Goal: Task Accomplishment & Management: Use online tool/utility

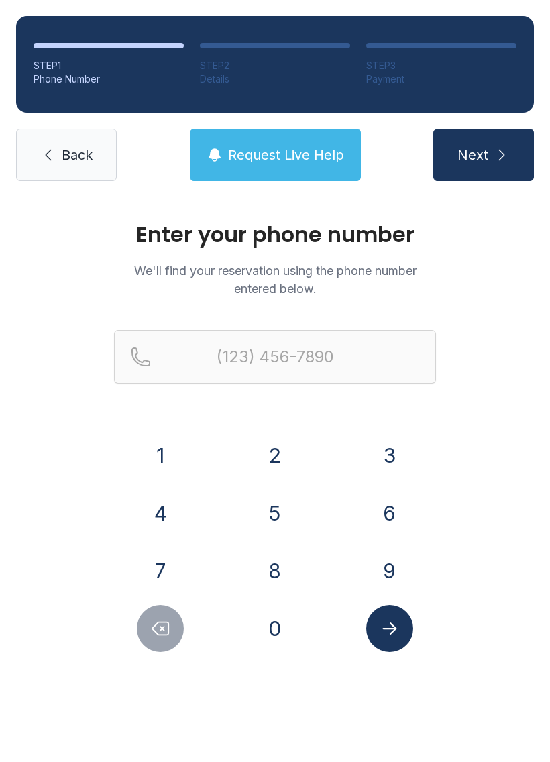
click at [151, 515] on button "4" at bounding box center [160, 513] width 47 height 47
click at [282, 643] on button "0" at bounding box center [275, 628] width 47 height 47
click at [175, 521] on button "4" at bounding box center [160, 513] width 47 height 47
click at [166, 516] on button "4" at bounding box center [160, 513] width 47 height 47
click at [290, 584] on button "8" at bounding box center [275, 570] width 47 height 47
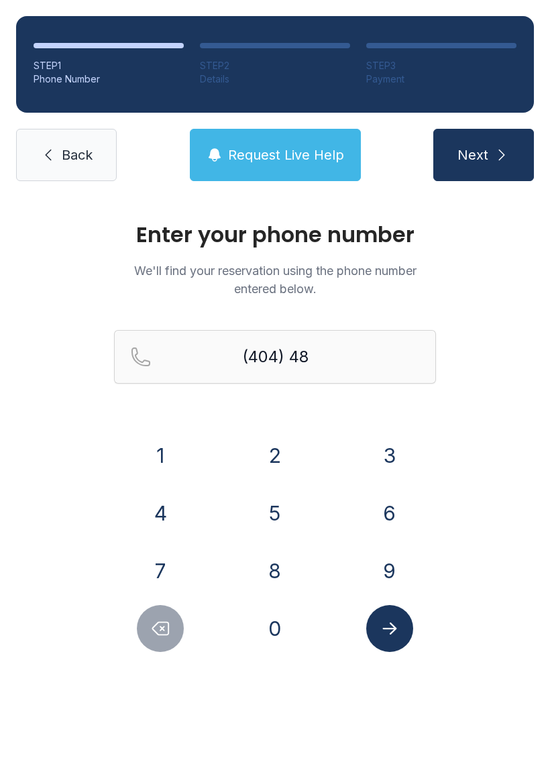
click at [280, 456] on button "2" at bounding box center [275, 455] width 47 height 47
click at [385, 514] on button "6" at bounding box center [389, 513] width 47 height 47
click at [280, 460] on button "2" at bounding box center [275, 455] width 47 height 47
click at [163, 455] on button "1" at bounding box center [160, 455] width 47 height 47
click at [402, 524] on button "6" at bounding box center [389, 513] width 47 height 47
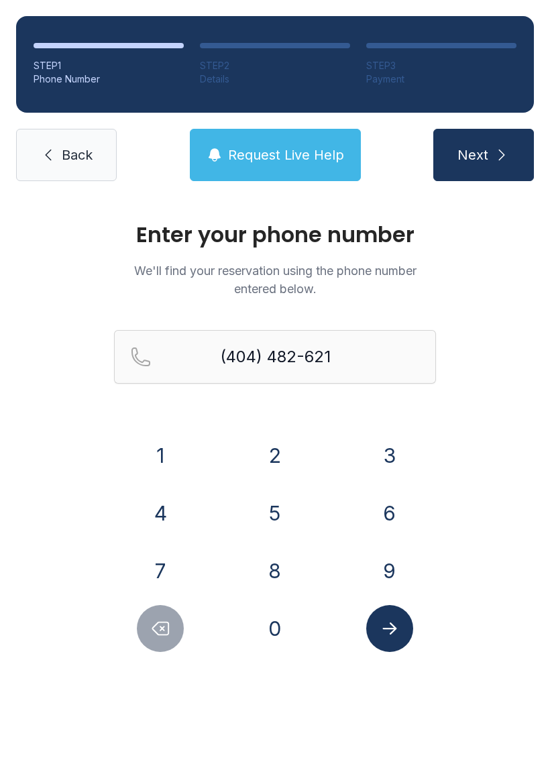
type input "[PHONE_NUMBER]"
click at [392, 626] on icon "Submit lookup form" at bounding box center [390, 628] width 20 height 20
click at [289, 161] on span "Request Live Help" at bounding box center [286, 155] width 116 height 19
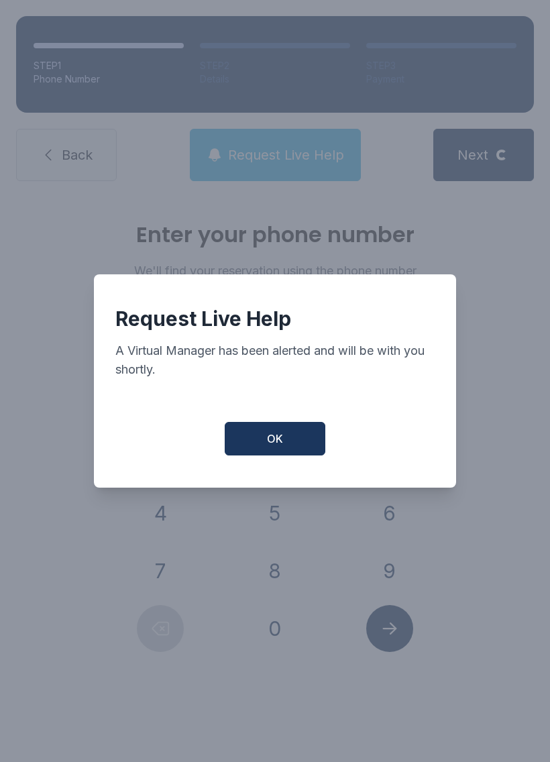
click at [276, 454] on button "OK" at bounding box center [275, 439] width 101 height 34
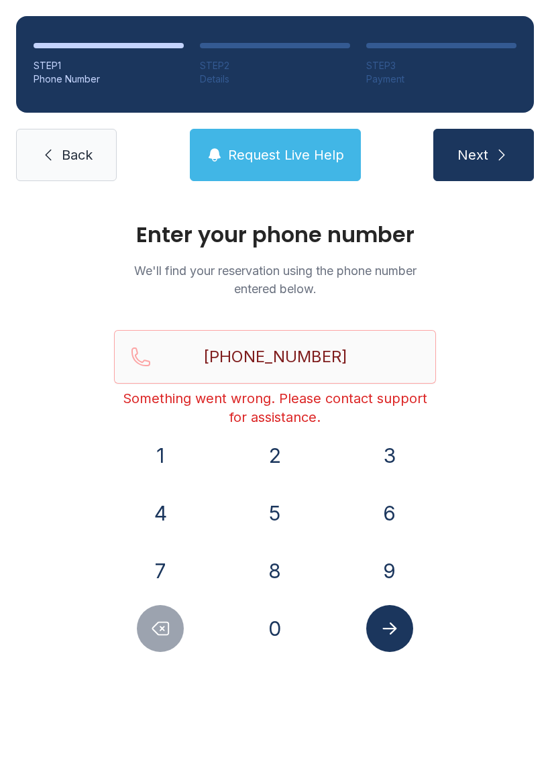
click at [392, 635] on icon "Submit lookup form" at bounding box center [390, 628] width 20 height 20
click at [482, 149] on span "Next" at bounding box center [472, 155] width 31 height 19
click at [480, 137] on button "Next" at bounding box center [483, 155] width 101 height 52
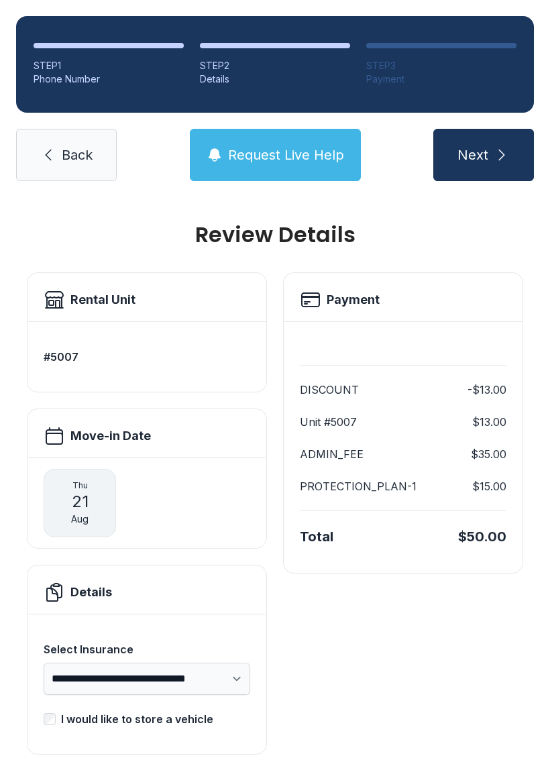
click at [487, 156] on span "Next" at bounding box center [472, 155] width 31 height 19
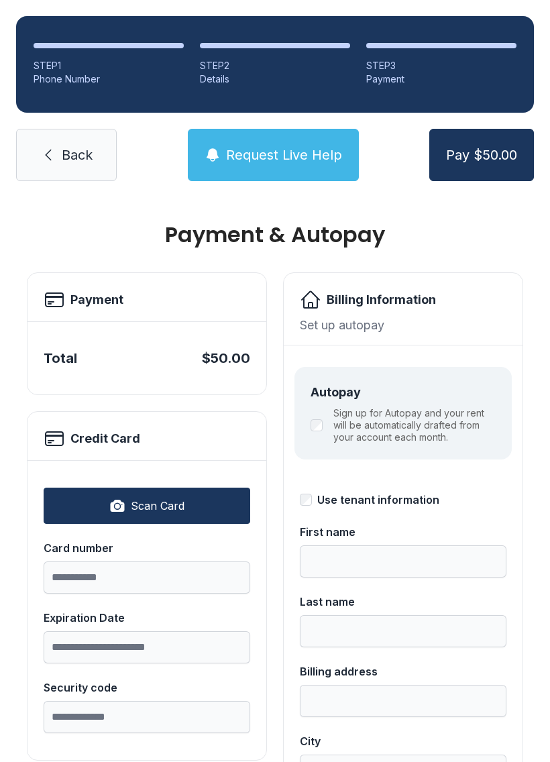
click at [59, 171] on link "Back" at bounding box center [66, 155] width 101 height 52
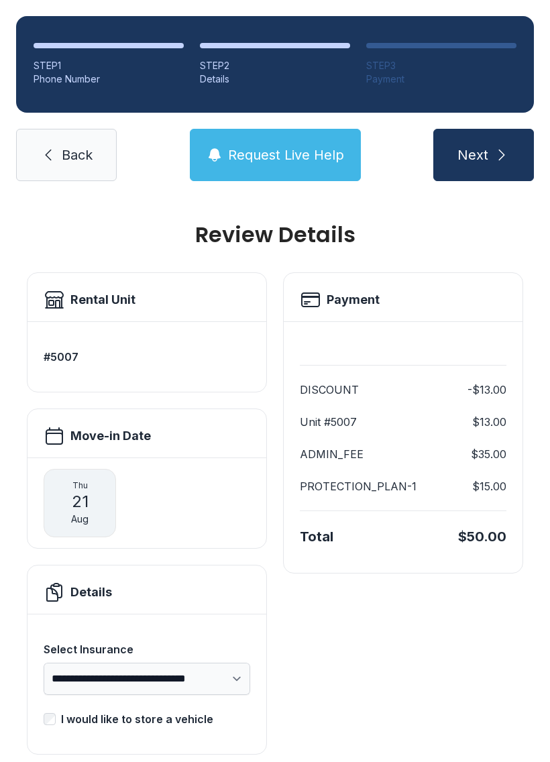
click at [67, 150] on span "Back" at bounding box center [77, 155] width 31 height 19
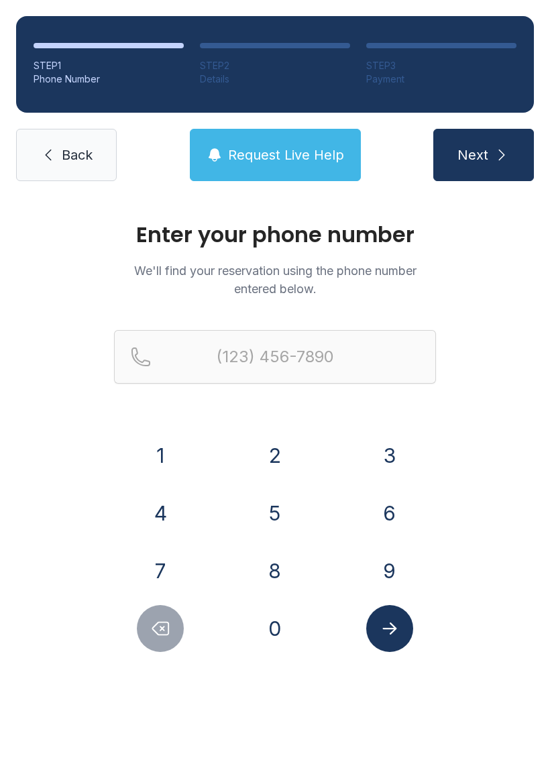
click at [52, 155] on icon at bounding box center [48, 155] width 16 height 16
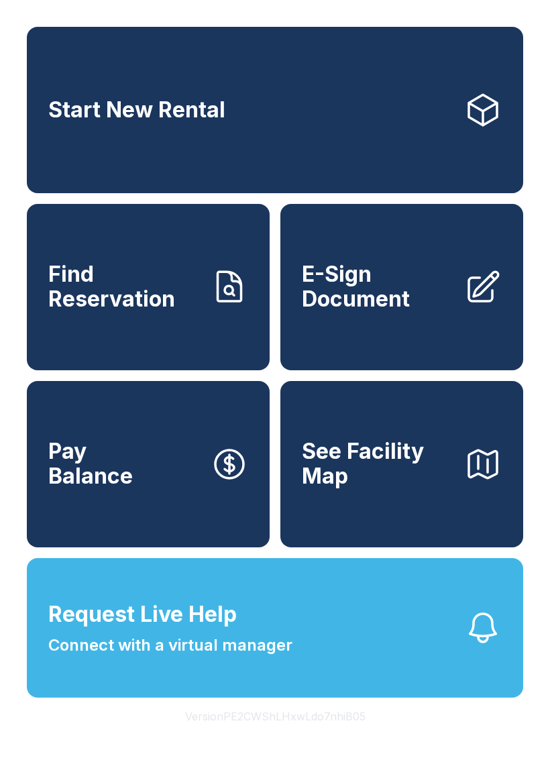
click at [55, 161] on link "Start New Rental" at bounding box center [275, 110] width 496 height 166
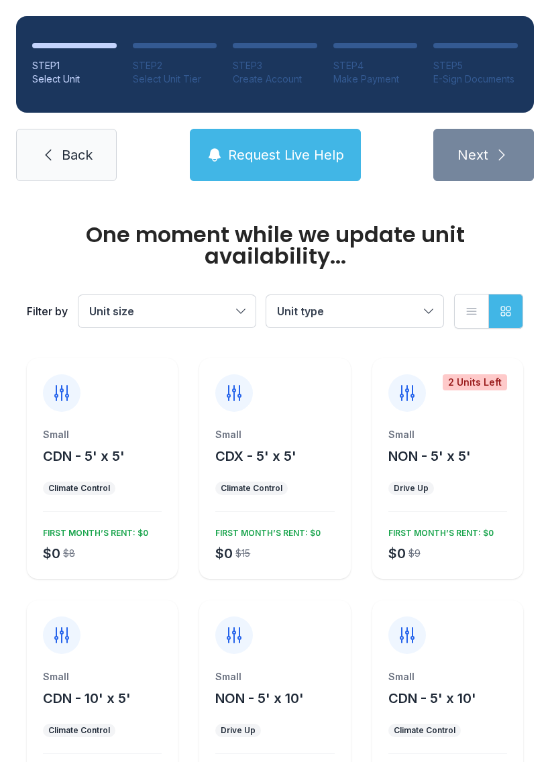
click at [70, 131] on link "Back" at bounding box center [66, 155] width 101 height 52
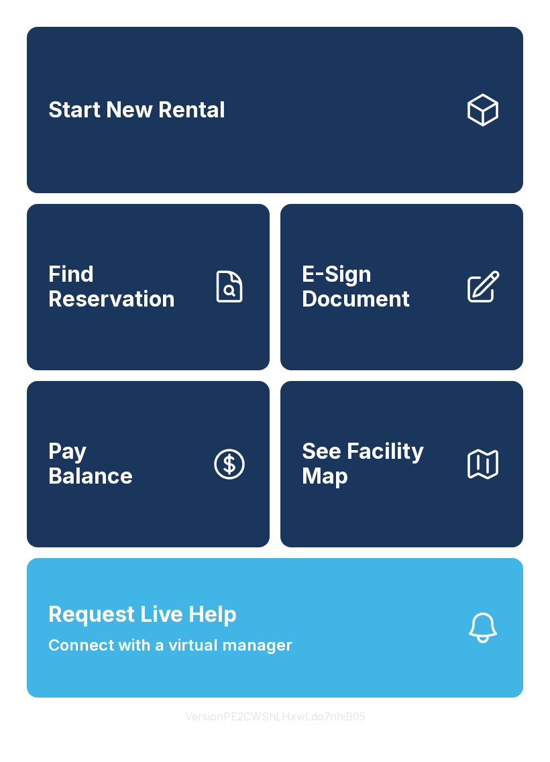
click at [440, 298] on span "E-Sign Document" at bounding box center [378, 286] width 152 height 49
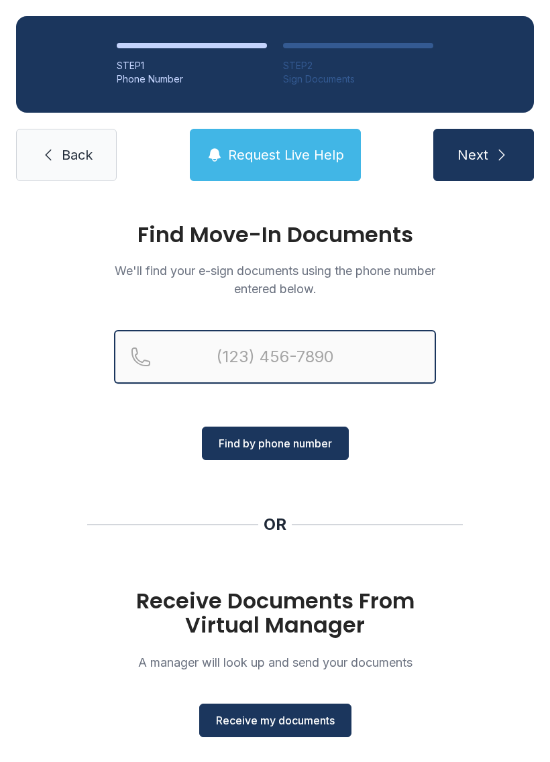
click at [365, 353] on input "Reservation phone number" at bounding box center [275, 357] width 322 height 54
type input "[PHONE_NUMBER]"
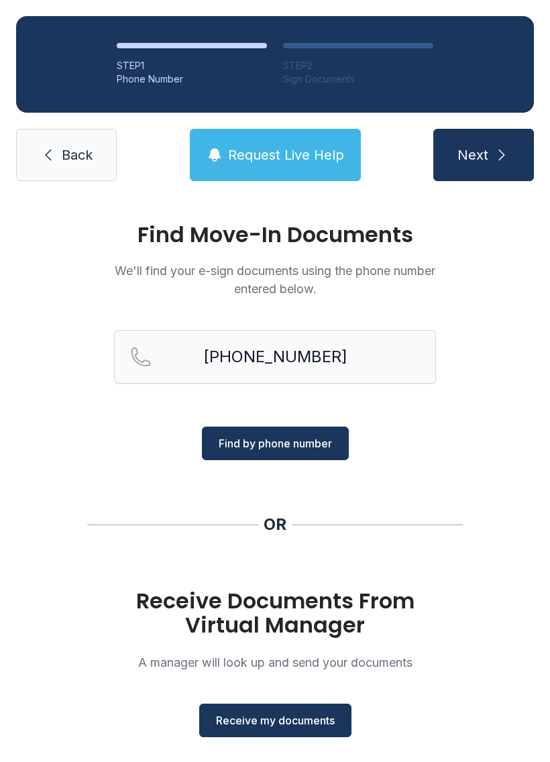
click at [312, 449] on span "Find by phone number" at bounding box center [275, 443] width 113 height 16
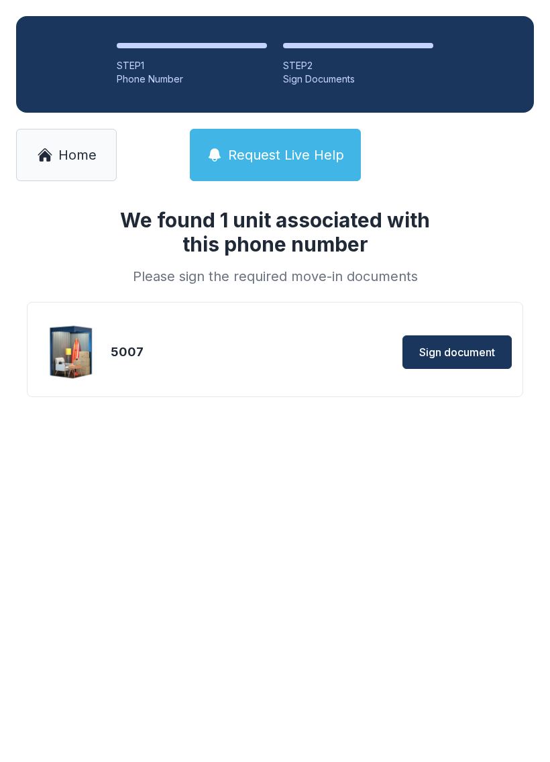
click at [492, 345] on span "Sign document" at bounding box center [457, 352] width 76 height 16
